Goal: Information Seeking & Learning: Learn about a topic

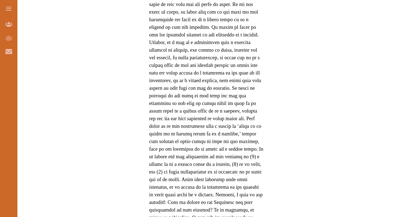
scroll to position [433, 0]
